Goal: Task Accomplishment & Management: Use online tool/utility

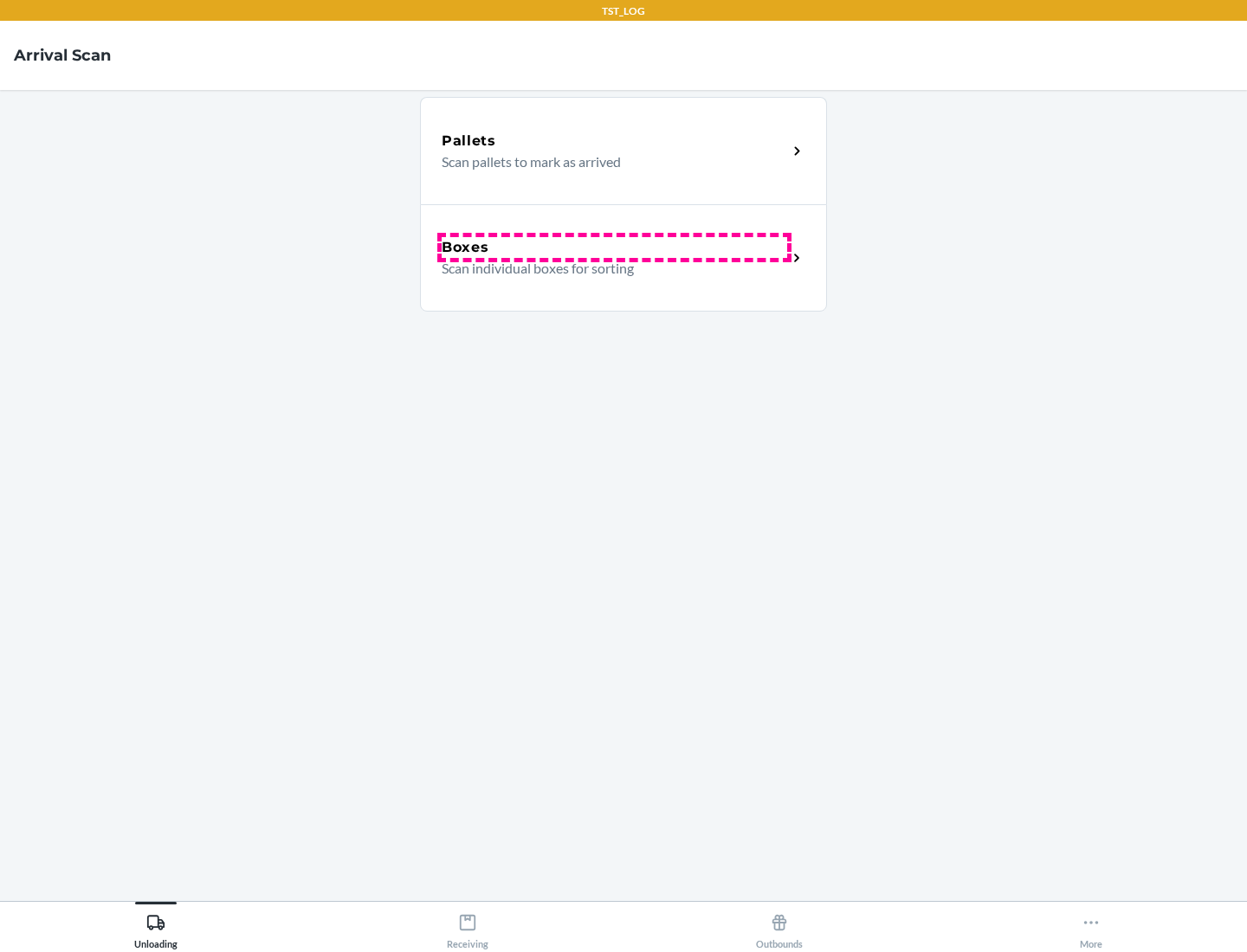
click at [614, 248] on div "Boxes" at bounding box center [614, 247] width 346 height 21
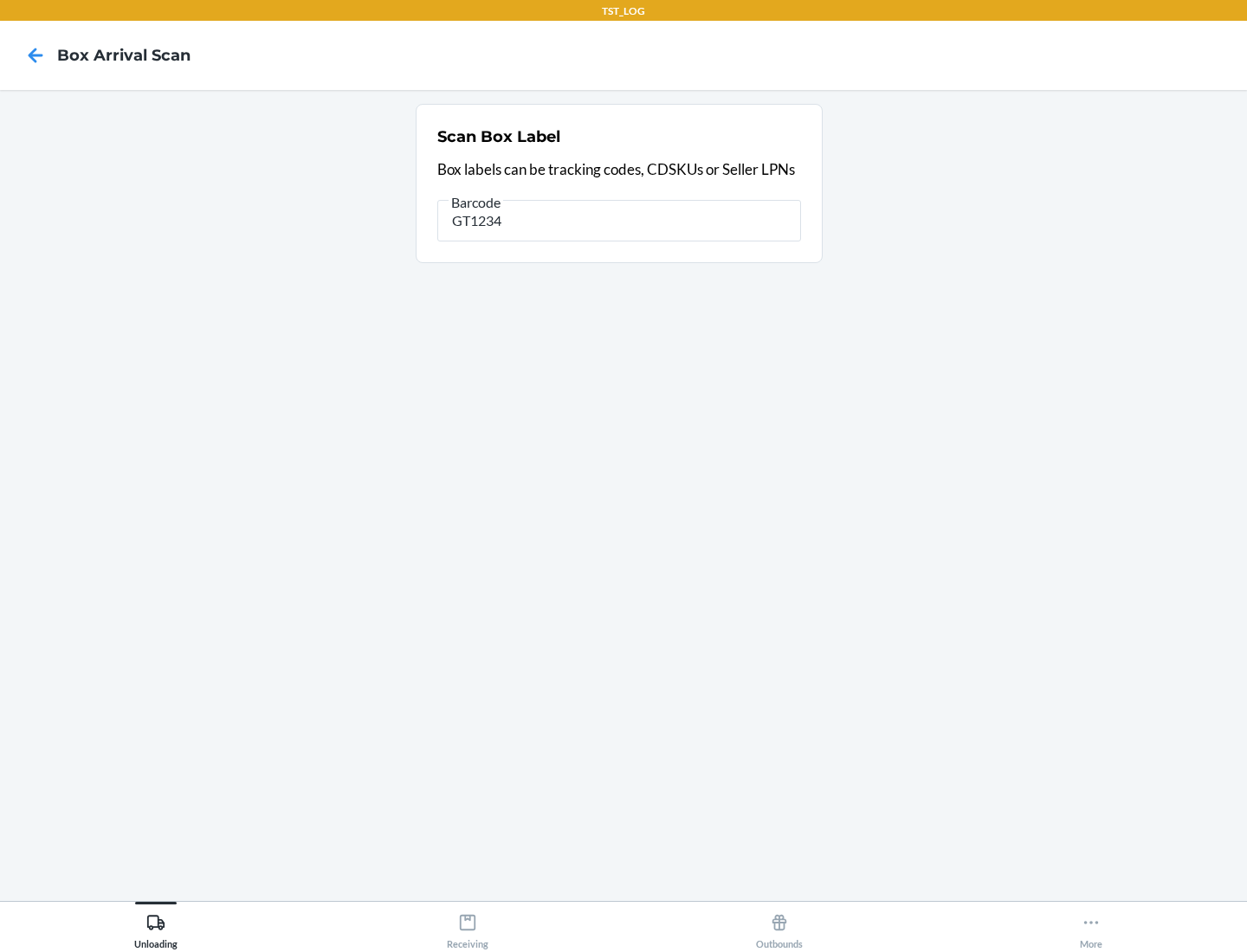
type input "GT1234"
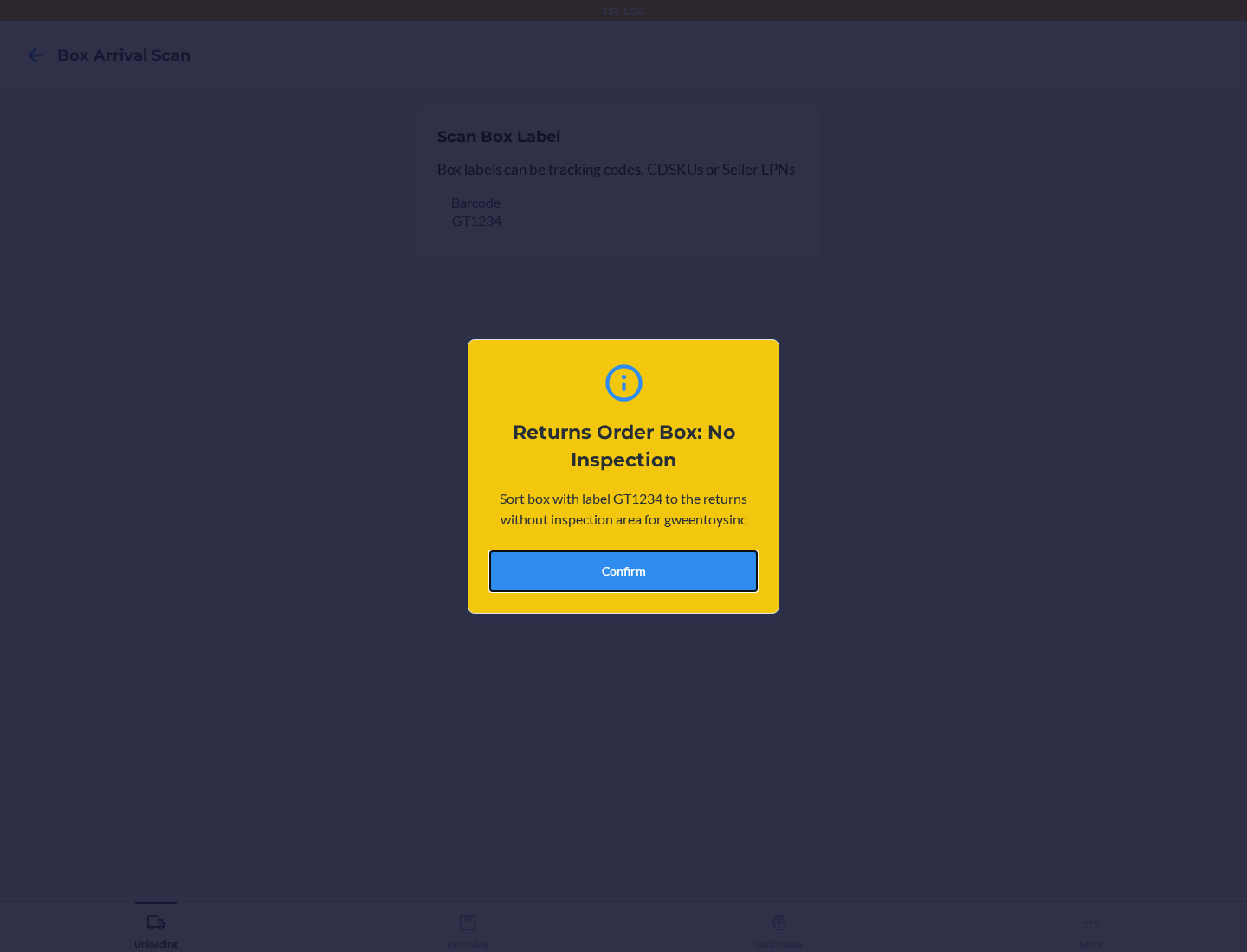
click at [624, 570] on button "Confirm" at bounding box center [624, 571] width 269 height 42
